Goal: Transaction & Acquisition: Subscribe to service/newsletter

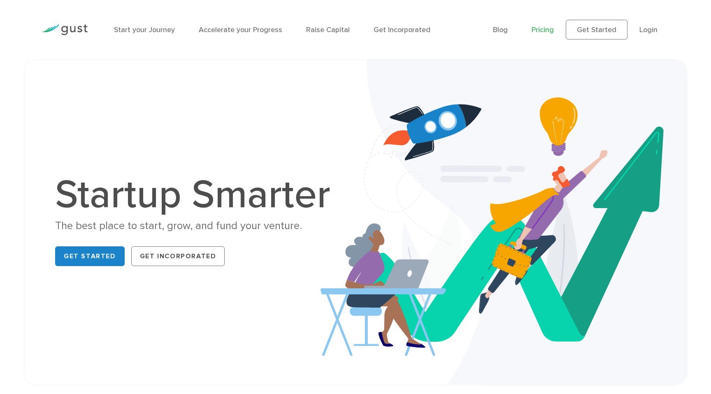
click at [539, 28] on link "Pricing" at bounding box center [543, 30] width 22 height 9
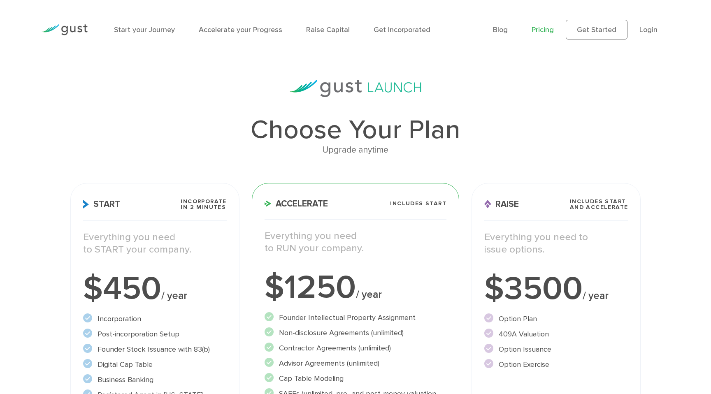
click at [431, 57] on div "Start your Journey Accelerate your Progress Raise Capital Get Incorporated Blog…" at bounding box center [355, 29] width 640 height 59
click at [591, 27] on link "Get Started" at bounding box center [597, 30] width 62 height 20
